Goal: Check status: Check status

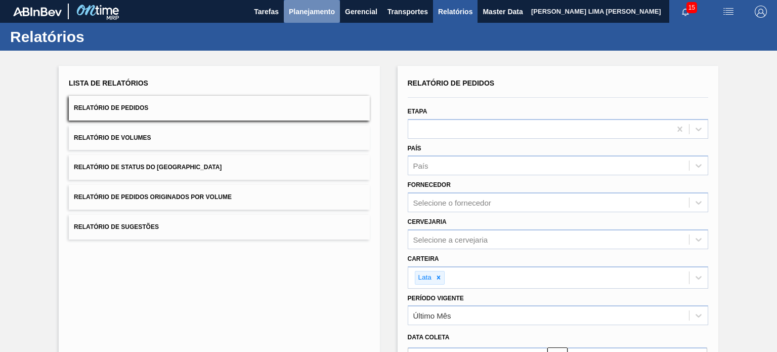
click at [314, 8] on span "Planejamento" at bounding box center [312, 12] width 46 height 12
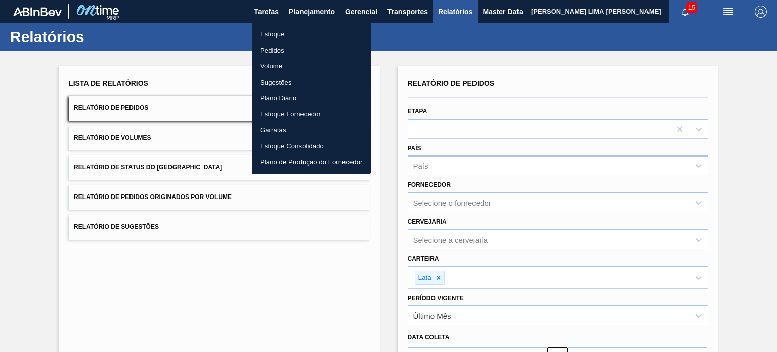
click at [292, 39] on li "Estoque" at bounding box center [311, 34] width 119 height 16
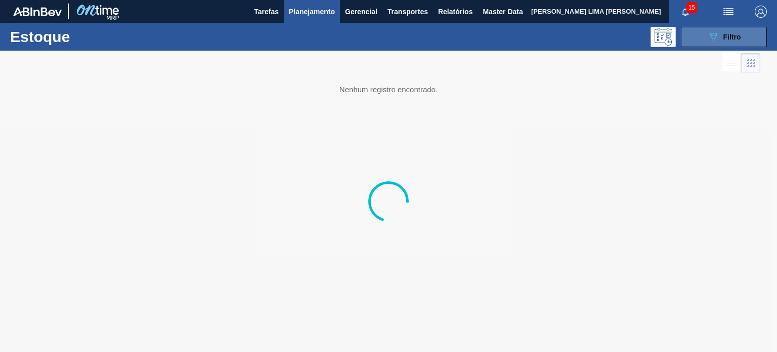
click at [746, 29] on button "089F7B8B-B2A5-4AFE-B5C0-19BA573D28AC Filtro" at bounding box center [724, 37] width 86 height 20
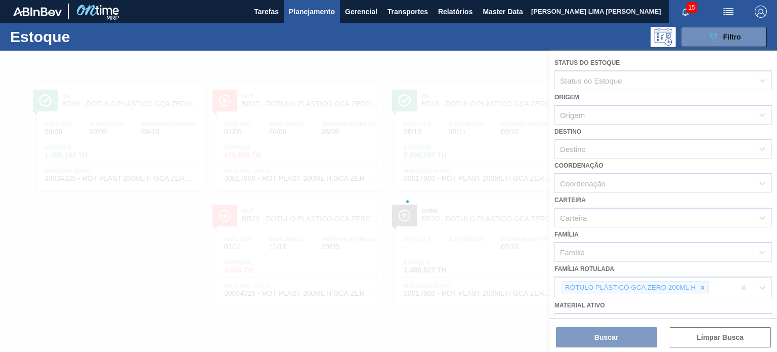
click at [699, 284] on div at bounding box center [388, 201] width 777 height 301
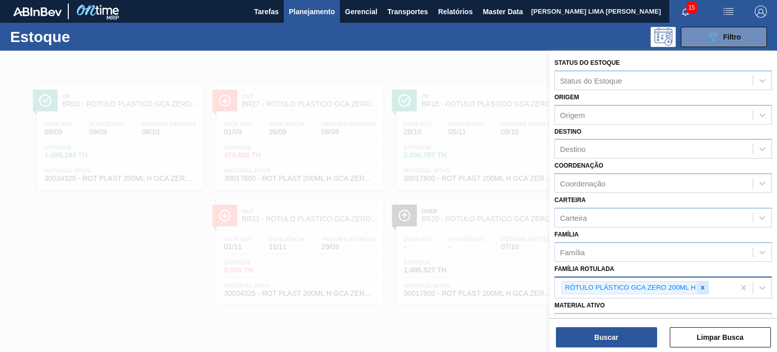
click at [703, 285] on icon at bounding box center [703, 287] width 4 height 4
type Rotulada "lata"
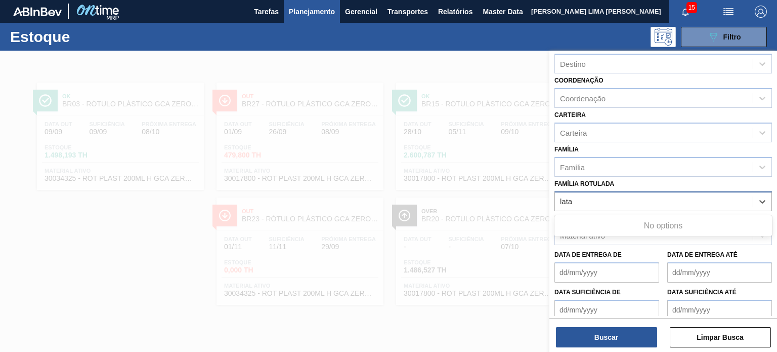
scroll to position [101, 0]
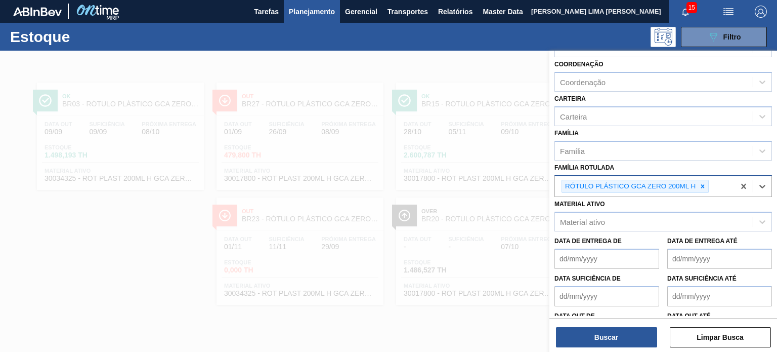
drag, startPoint x: 591, startPoint y: 177, endPoint x: 581, endPoint y: 178, distance: 10.7
click at [581, 177] on div "RÓTULO PLÁSTICO GCA ZERO 200ML H" at bounding box center [645, 186] width 180 height 21
click at [701, 183] on icon at bounding box center [702, 186] width 7 height 7
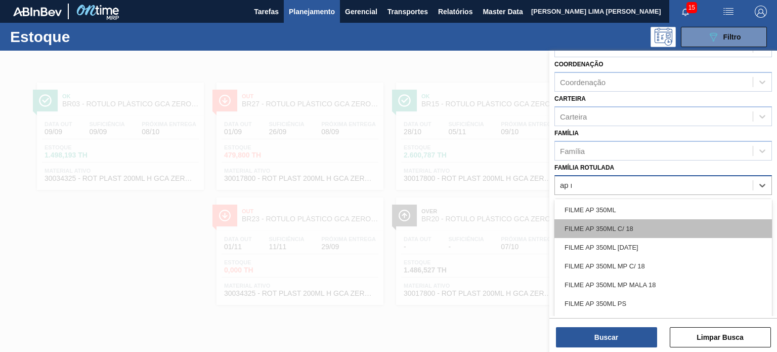
scroll to position [0, 0]
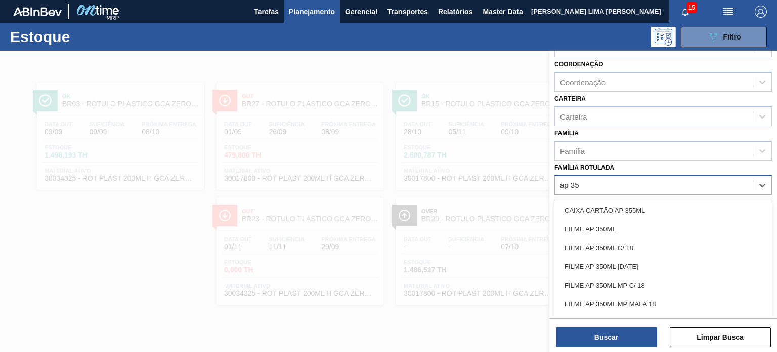
type Rotulada "ap 350"
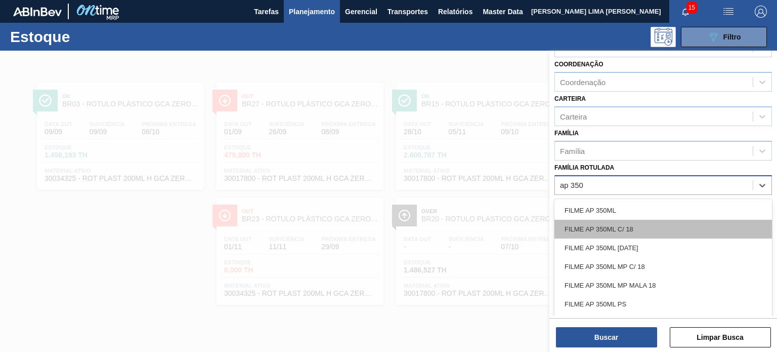
scroll to position [2, 0]
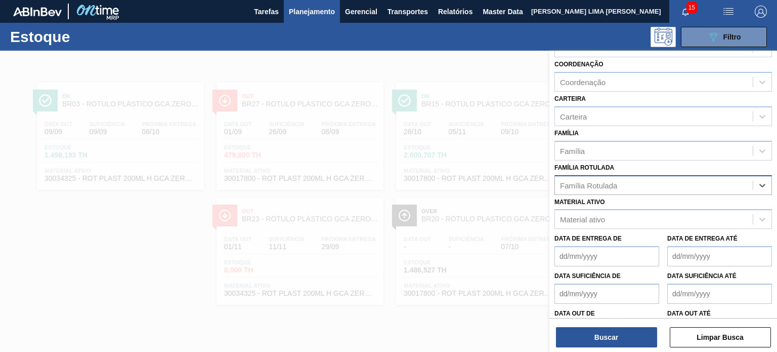
drag, startPoint x: 604, startPoint y: 180, endPoint x: 567, endPoint y: 186, distance: 37.4
click at [567, 186] on div "Família Rotulada" at bounding box center [654, 185] width 198 height 15
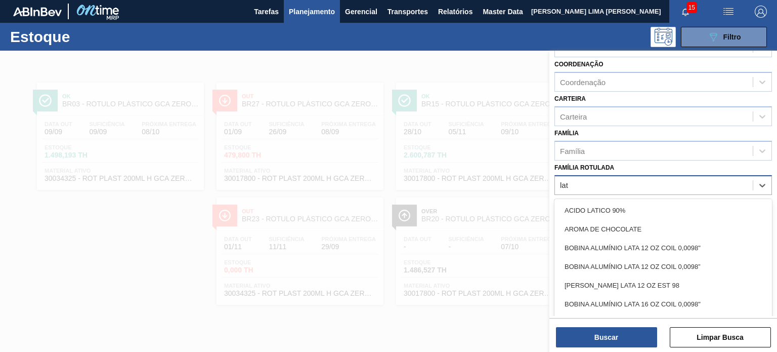
type Rotulada "lata"
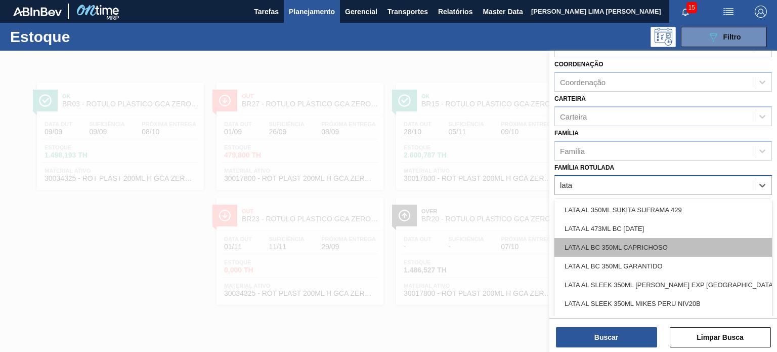
scroll to position [455, 0]
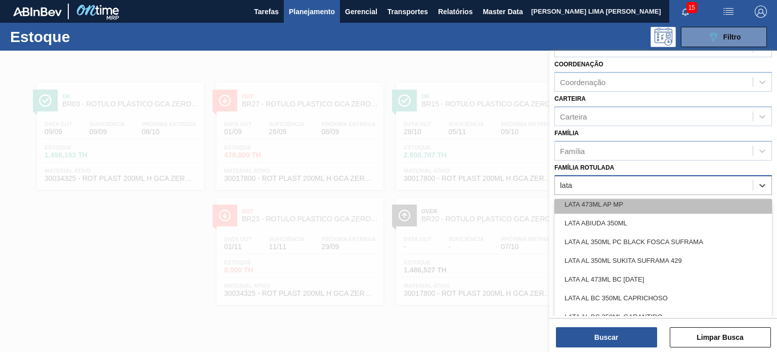
click at [642, 203] on div "LATA 473ML AP MP" at bounding box center [664, 204] width 218 height 19
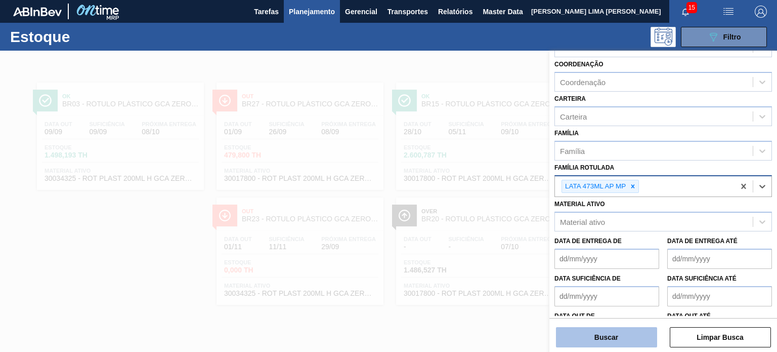
click at [627, 338] on button "Buscar" at bounding box center [606, 337] width 101 height 20
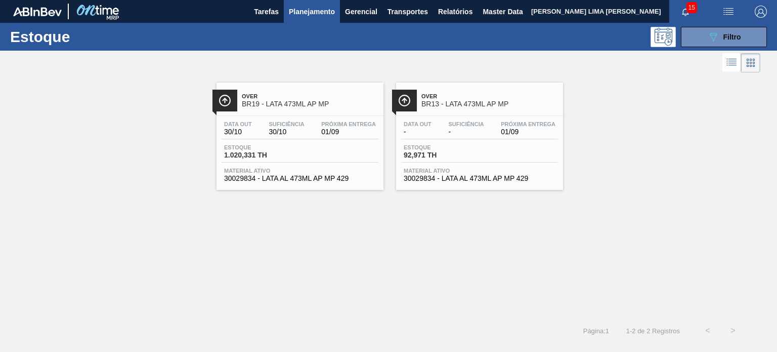
click at [332, 140] on div "Data out 30/10 Suficiência 30/10 Próxima Entrega 01/09 Estoque 1.020,331 TH Mat…" at bounding box center [300, 150] width 167 height 69
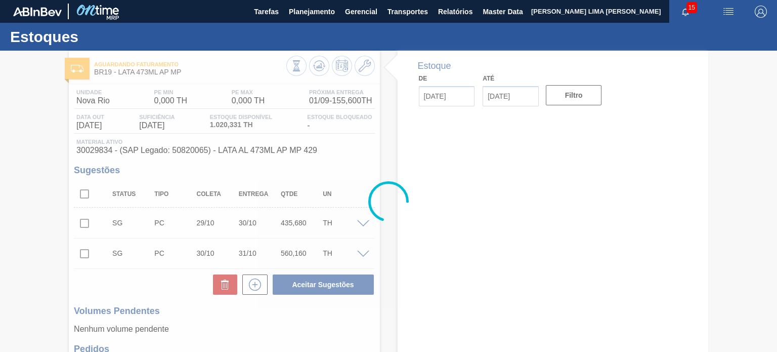
type input "27/03/2025"
type input "[DATE]"
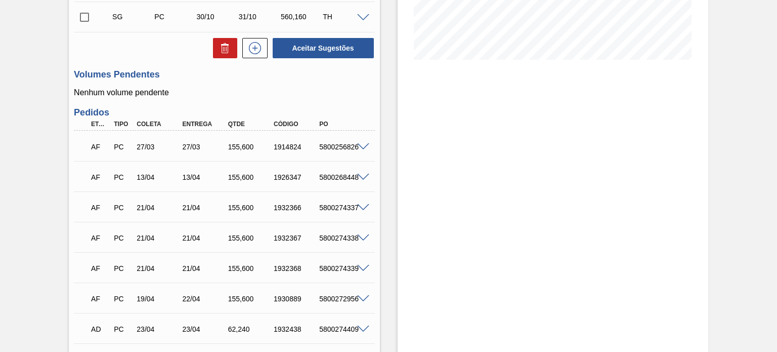
scroll to position [253, 0]
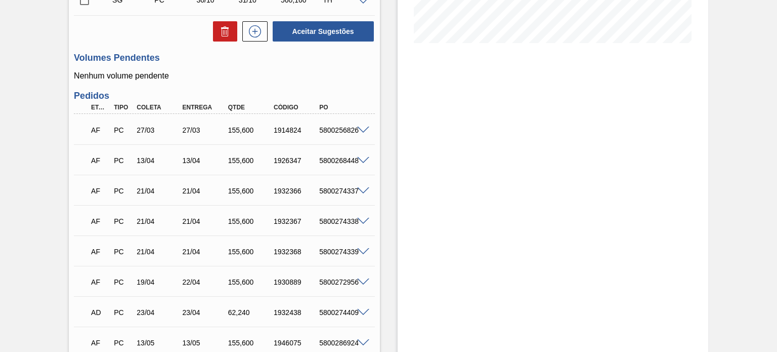
click at [231, 132] on div "155,600" at bounding box center [251, 130] width 50 height 8
click at [366, 129] on span at bounding box center [363, 130] width 12 height 8
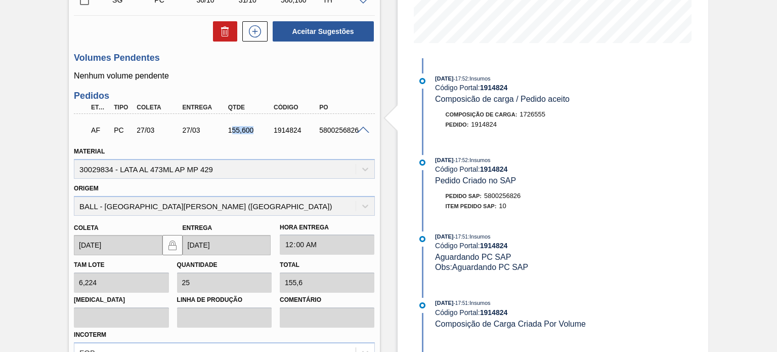
drag, startPoint x: 233, startPoint y: 133, endPoint x: 251, endPoint y: 133, distance: 18.2
click at [251, 133] on div "155,600" at bounding box center [251, 130] width 50 height 8
drag, startPoint x: 279, startPoint y: 63, endPoint x: 293, endPoint y: 92, distance: 32.8
click at [279, 63] on h3 "Volumes Pendentes" at bounding box center [224, 58] width 301 height 11
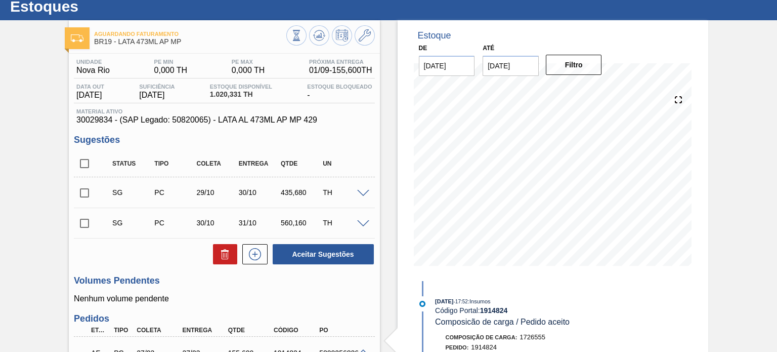
scroll to position [0, 0]
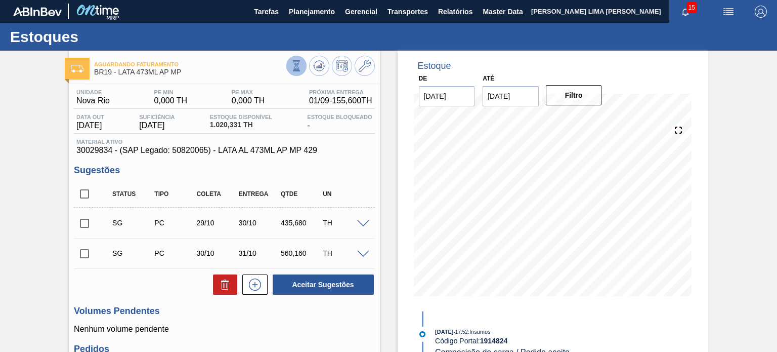
click at [293, 69] on icon at bounding box center [296, 65] width 11 height 11
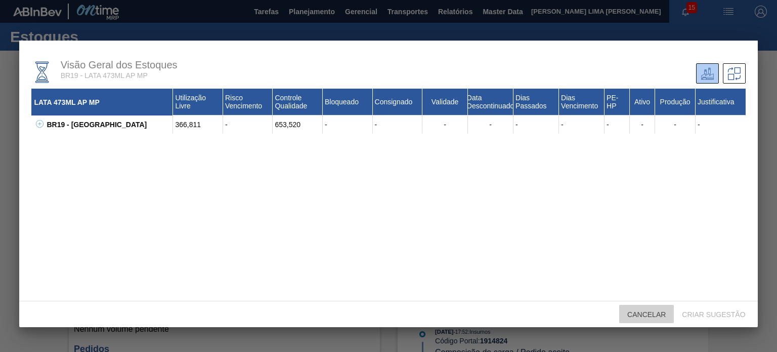
click at [650, 307] on div "Cancelar" at bounding box center [646, 314] width 55 height 19
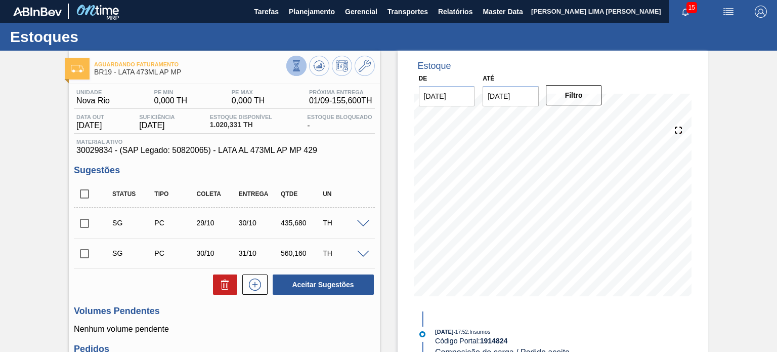
click at [291, 68] on icon at bounding box center [296, 65] width 11 height 11
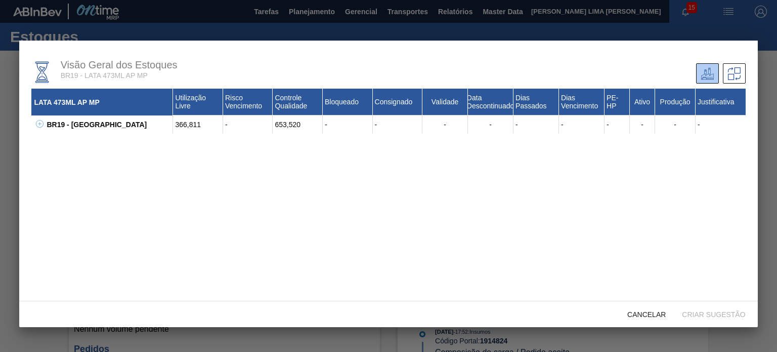
click at [40, 122] on icon at bounding box center [40, 124] width 8 height 8
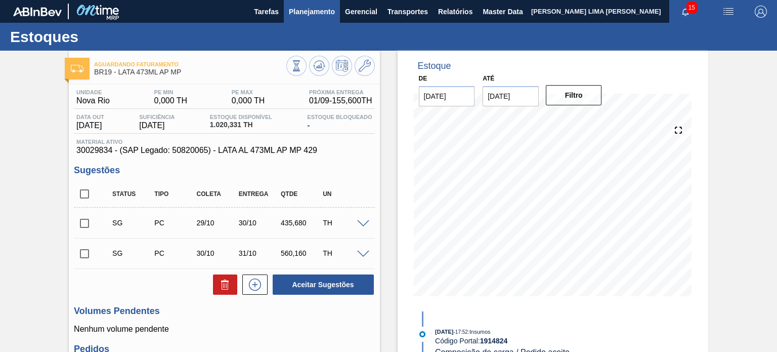
click at [306, 11] on span "Planejamento" at bounding box center [312, 12] width 46 height 12
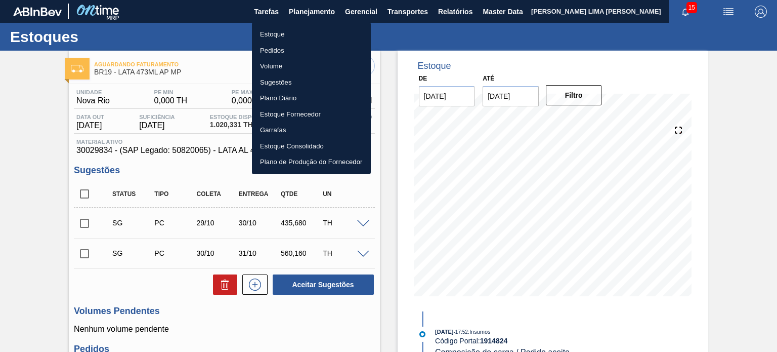
click at [293, 43] on li "Pedidos" at bounding box center [311, 51] width 119 height 16
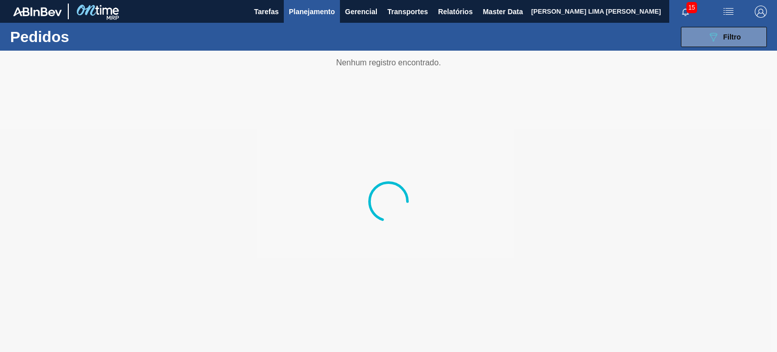
click at [298, 21] on button "Planejamento" at bounding box center [312, 11] width 56 height 23
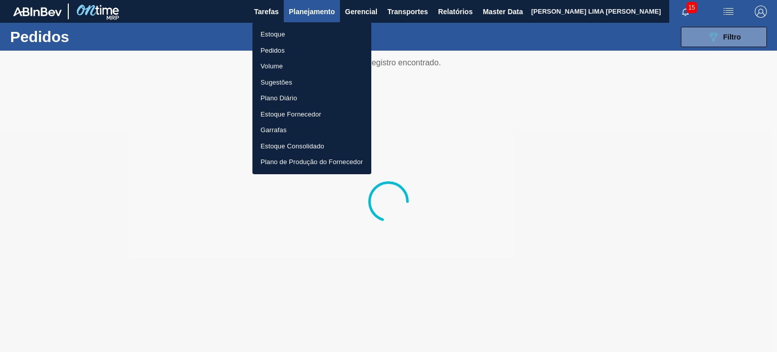
click at [281, 36] on li "Estoque" at bounding box center [311, 34] width 119 height 16
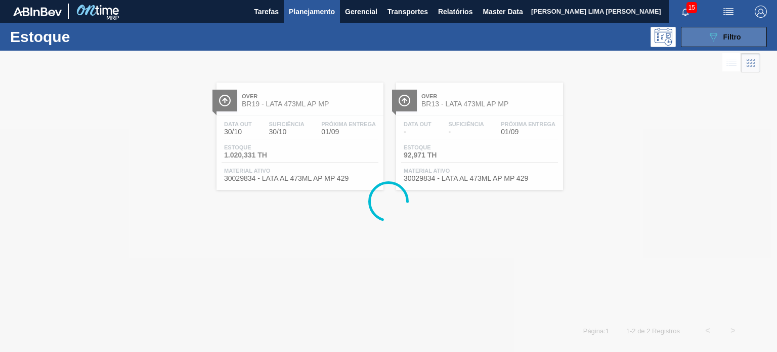
click at [714, 38] on icon "089F7B8B-B2A5-4AFE-B5C0-19BA573D28AC" at bounding box center [713, 37] width 12 height 12
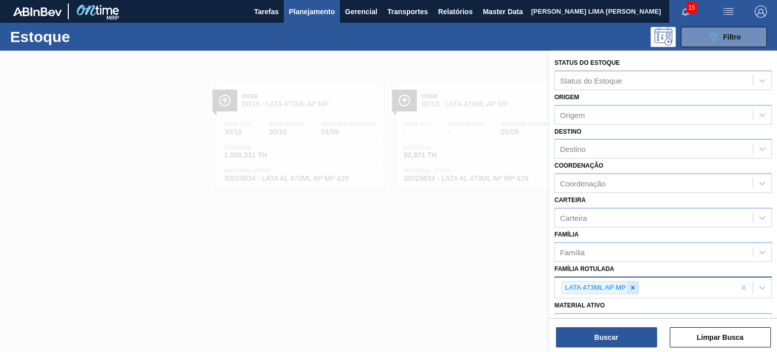
click at [636, 288] on div at bounding box center [632, 287] width 11 height 13
type Rotulada "bc"
click at [636, 288] on div at bounding box center [632, 287] width 11 height 13
click at [630, 285] on div "bc" at bounding box center [654, 286] width 198 height 15
click at [630, 285] on div "Família Rotulada" at bounding box center [654, 286] width 198 height 15
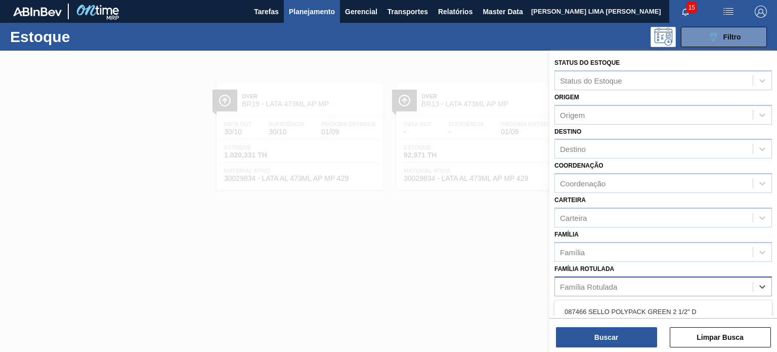
click at [630, 285] on div "Família Rotulada" at bounding box center [654, 286] width 198 height 15
type Rotulada "lata bc"
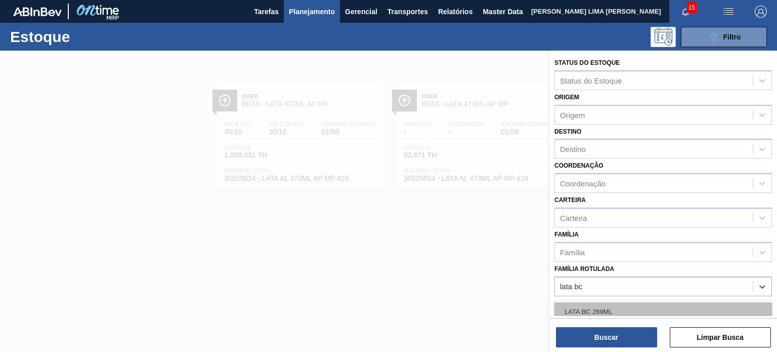
click at [623, 308] on div "LATA BC 269ML" at bounding box center [664, 311] width 218 height 19
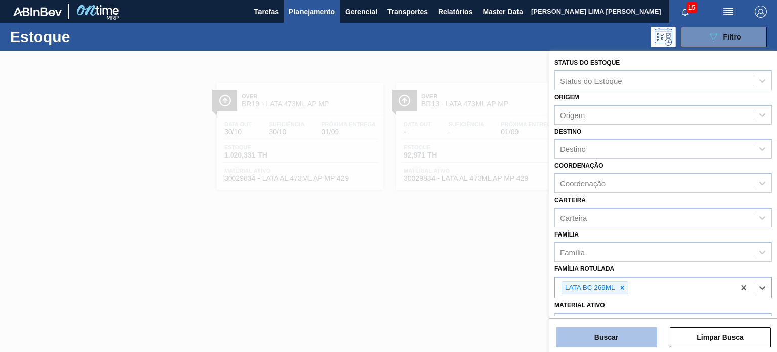
click at [625, 333] on button "Buscar" at bounding box center [606, 337] width 101 height 20
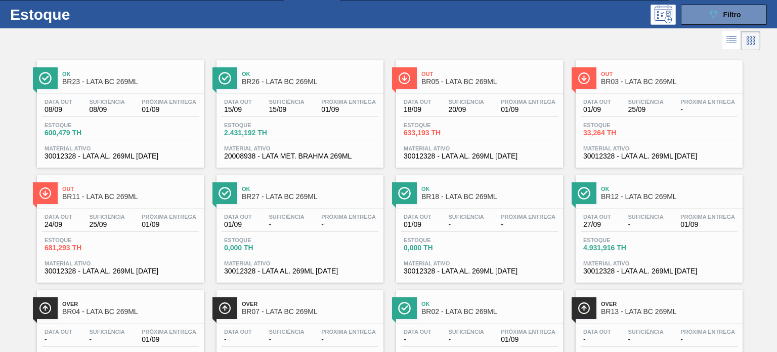
scroll to position [4, 0]
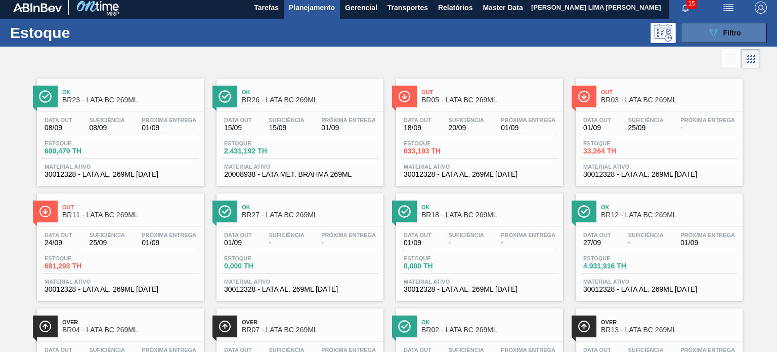
click at [700, 29] on button "089F7B8B-B2A5-4AFE-B5C0-19BA573D28AC Filtro" at bounding box center [724, 33] width 86 height 20
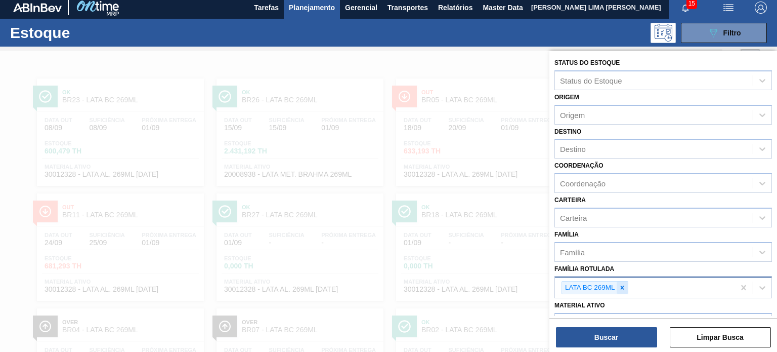
click at [624, 285] on icon at bounding box center [622, 287] width 7 height 7
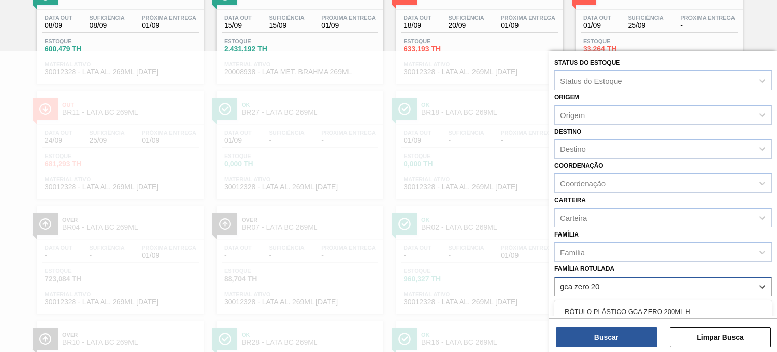
type Rotulada "gca zero 200"
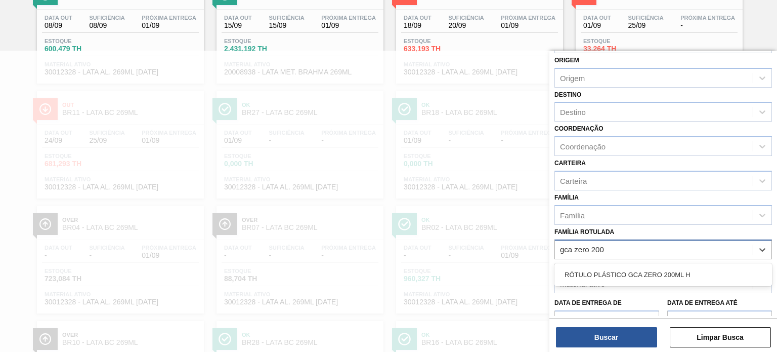
scroll to position [101, 0]
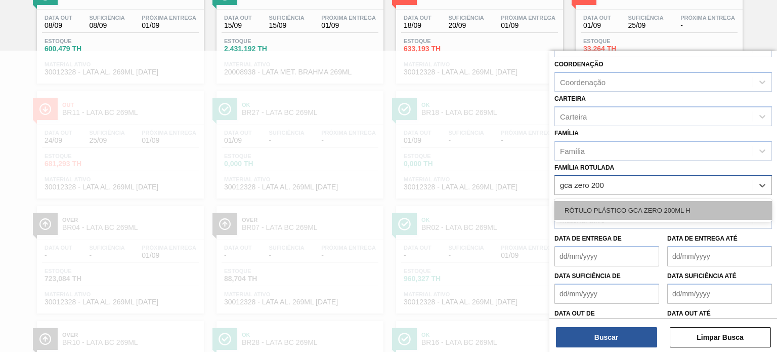
click at [644, 208] on div "RÓTULO PLÁSTICO GCA ZERO 200ML H" at bounding box center [664, 210] width 218 height 19
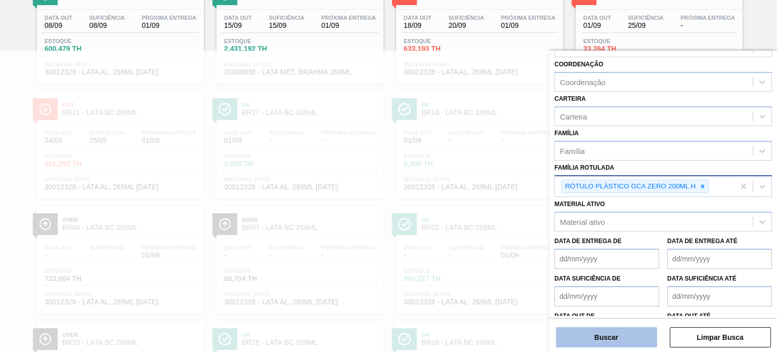
click at [627, 335] on button "Buscar" at bounding box center [606, 337] width 101 height 20
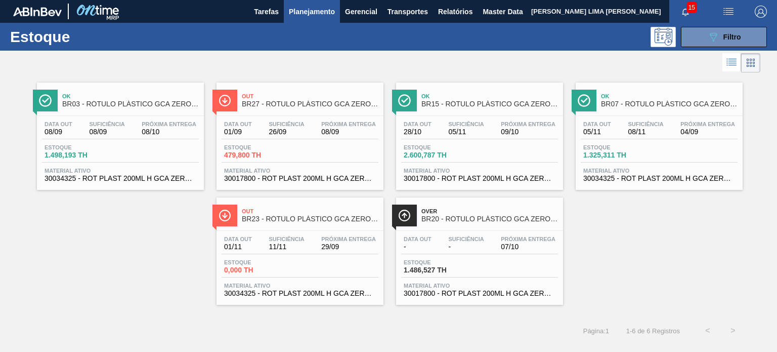
click at [289, 229] on div "Out BR23 - RÓTULO PLÁSTICO GCA ZERO 200ML H Data out 01/11 Suficiência 11/11 Pr…" at bounding box center [300, 250] width 167 height 107
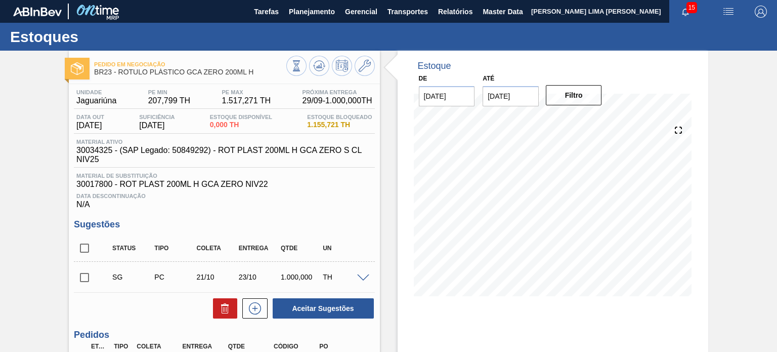
click at [375, 143] on span "Material ativo" at bounding box center [226, 142] width 301 height 6
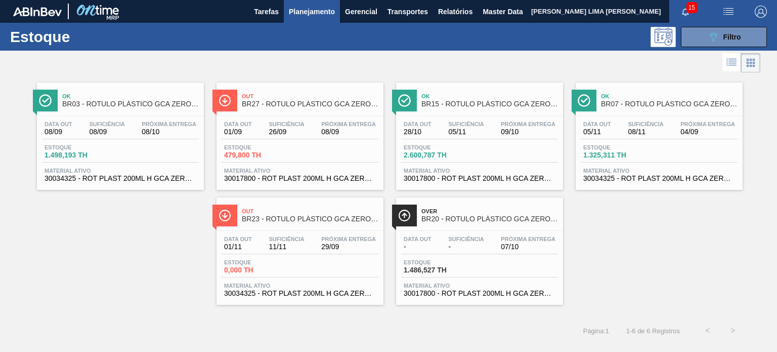
click at [178, 243] on div "Ok BR03 - RÓTULO PLÁSTICO GCA ZERO 200ML H Data out 08/09 Suficiência 08/09 Pró…" at bounding box center [388, 190] width 777 height 230
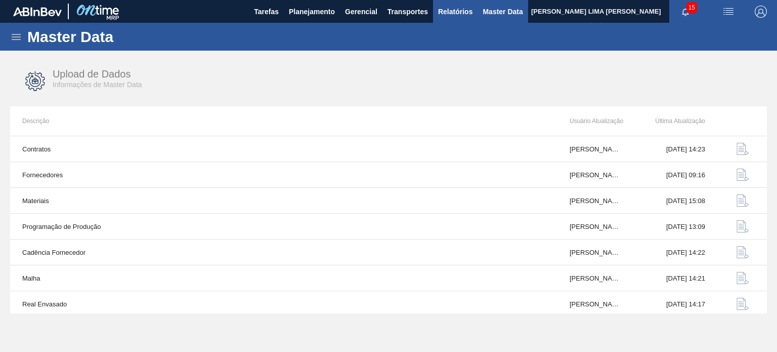
scroll to position [105, 0]
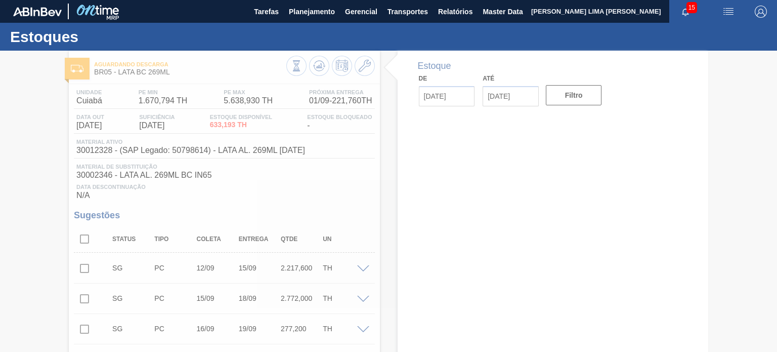
type input "[DATE]"
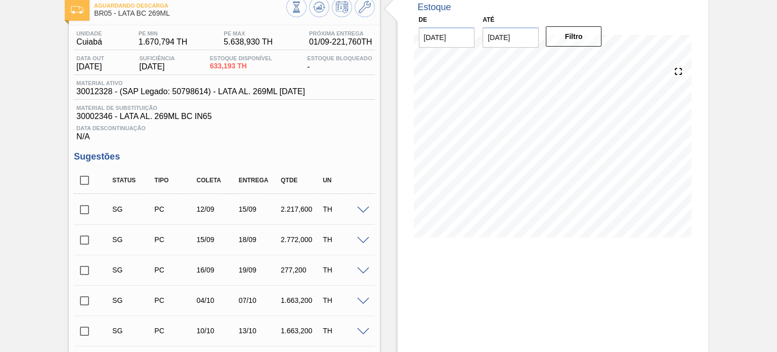
scroll to position [51, 0]
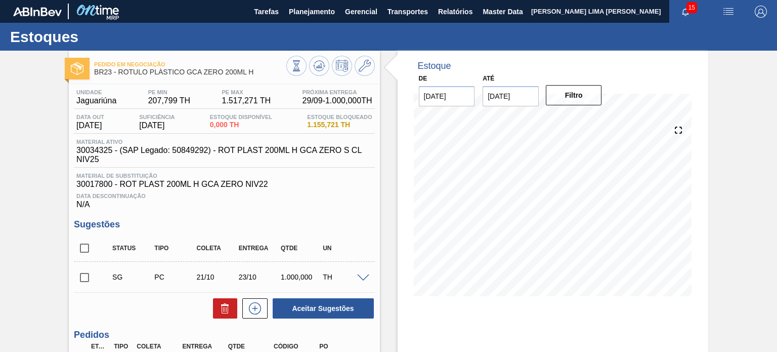
click at [412, 212] on div "25/09 Projeção de Estoque 261.481 Nec.SAP 0 Política Objetiva 862.535 Pedidos 0…" at bounding box center [553, 210] width 286 height 202
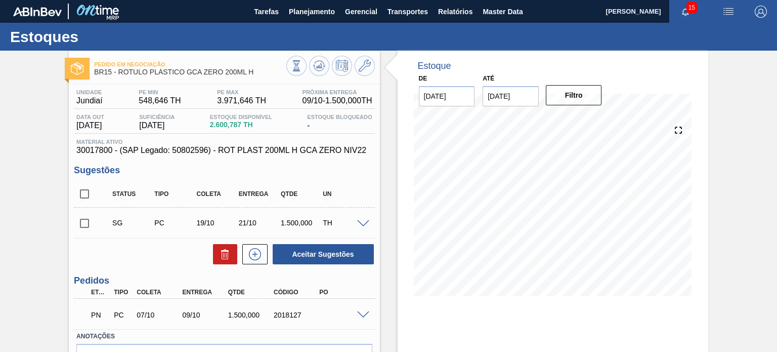
click at [363, 313] on span at bounding box center [363, 315] width 12 height 8
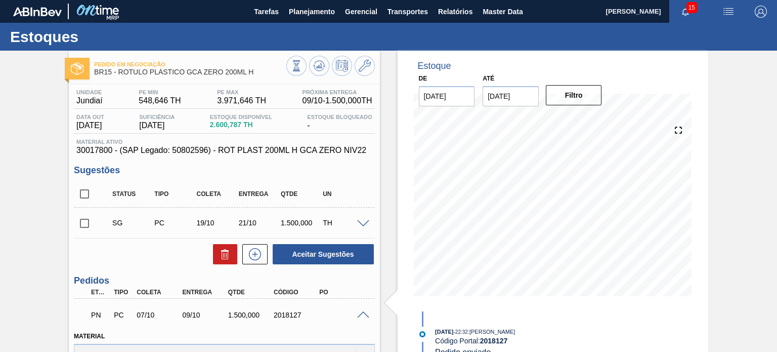
drag, startPoint x: 0, startPoint y: 117, endPoint x: 389, endPoint y: 168, distance: 392.0
click at [0, 117] on div "Pedido em Negociação BR15 - RÓTULO PLÁSTICO GCA ZERO 200ML H Unidade Jundiaí PE…" at bounding box center [388, 354] width 777 height 607
